Goal: Obtain resource: Obtain resource

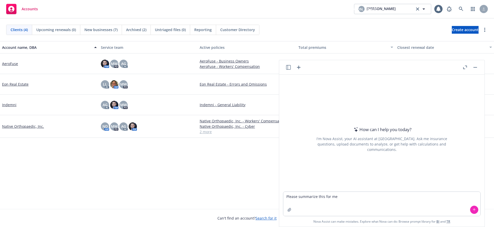
type textarea "Please summarize this for me"
click at [290, 211] on button "button" at bounding box center [289, 210] width 8 height 8
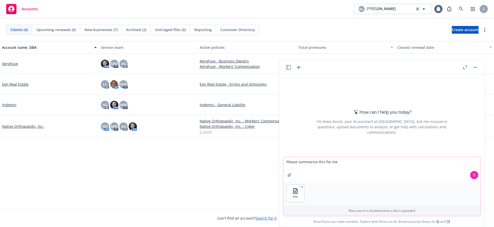
click at [473, 175] on icon at bounding box center [475, 175] width 4 height 4
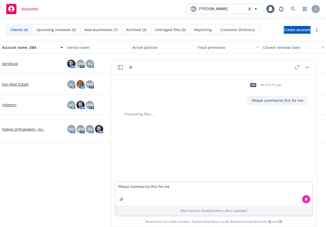
click at [9, 64] on link "AeroFuse" at bounding box center [10, 63] width 16 height 5
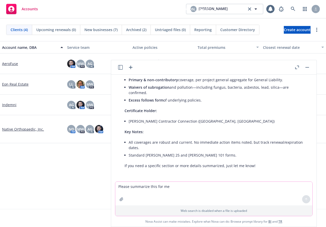
scroll to position [162, 0]
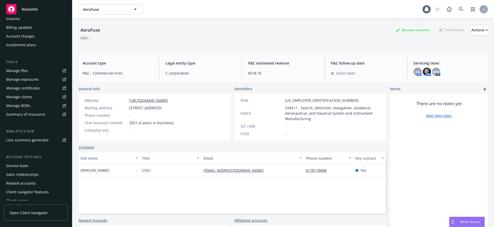
scroll to position [108, 0]
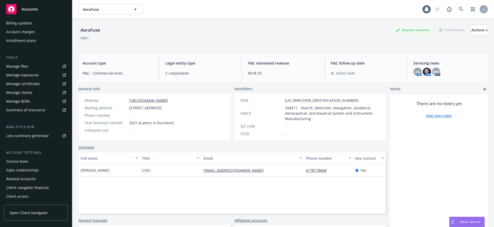
click at [23, 63] on div "Manage files" at bounding box center [17, 66] width 22 height 8
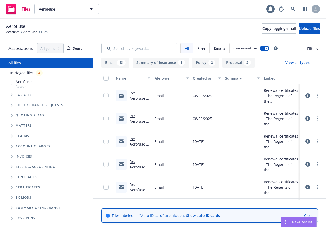
click at [145, 94] on div "Re: Aerofuse | Policy & COI Delivery" at bounding box center [140, 95] width 21 height 11
click at [139, 97] on link "Re: Aerofuse | Policy & COI Delivery" at bounding box center [140, 101] width 21 height 21
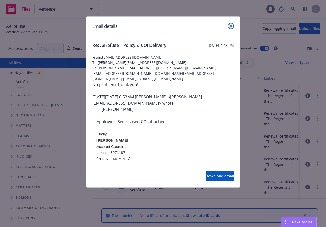
click at [229, 27] on icon "close" at bounding box center [230, 25] width 3 height 3
